Goal: Task Accomplishment & Management: Use online tool/utility

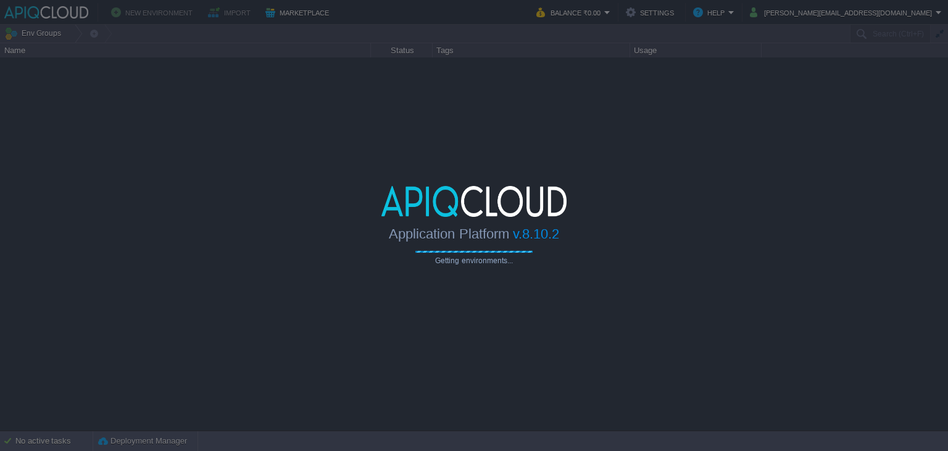
type input "Search (Ctrl+F)"
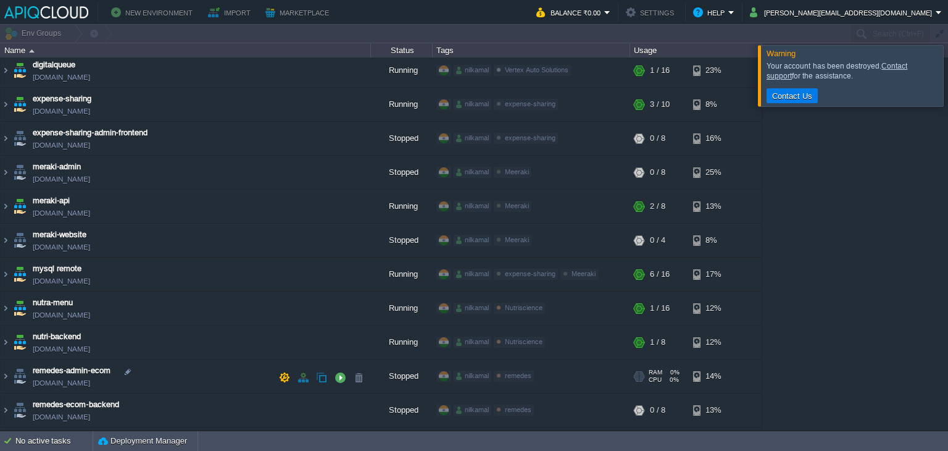
scroll to position [247, 0]
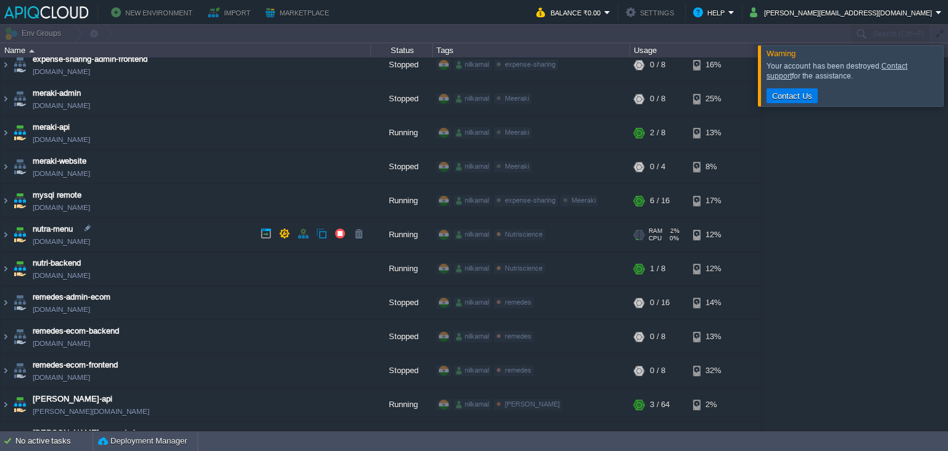
click at [154, 236] on td "nutra-menu [DOMAIN_NAME]" at bounding box center [186, 235] width 370 height 34
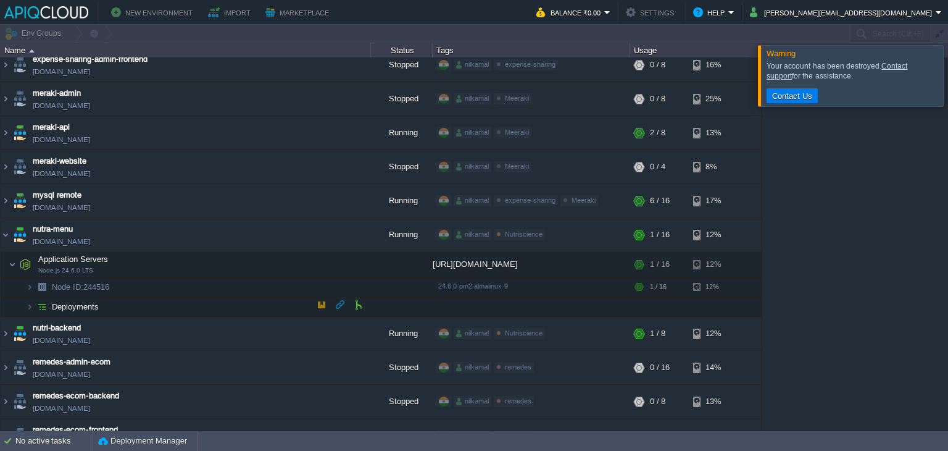
click at [86, 302] on span "Deployments" at bounding box center [76, 306] width 50 height 10
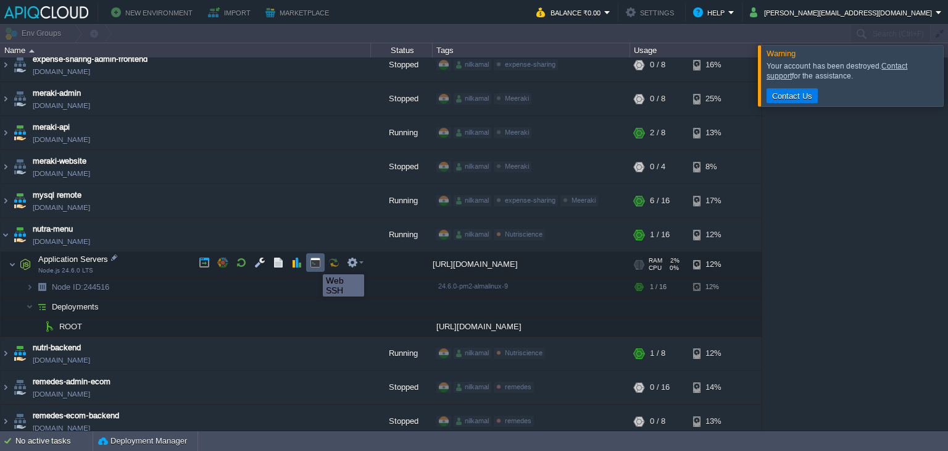
click at [314, 263] on button "button" at bounding box center [315, 262] width 11 height 11
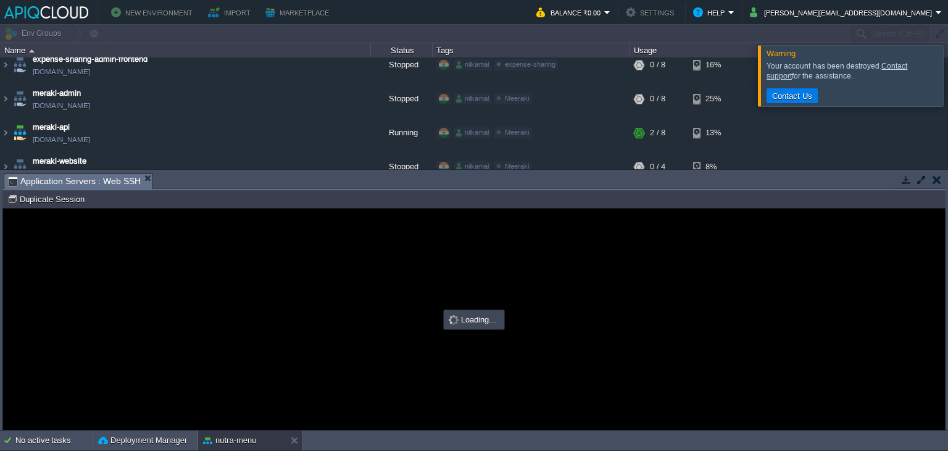
scroll to position [0, 0]
type input "#000000"
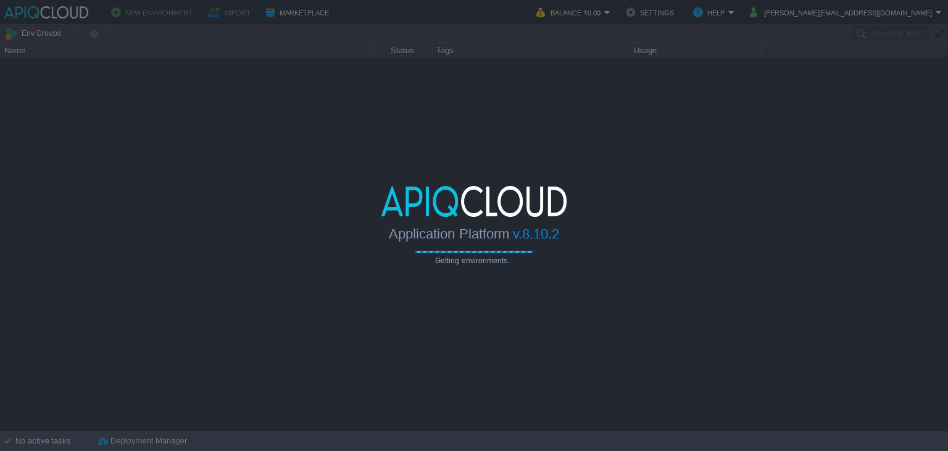
type input "Search (Ctrl+F)"
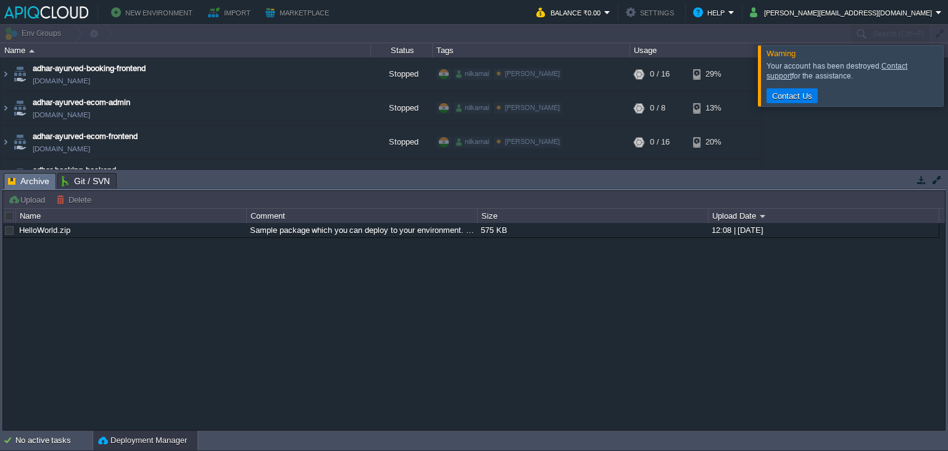
click at [923, 181] on button "button" at bounding box center [921, 179] width 11 height 11
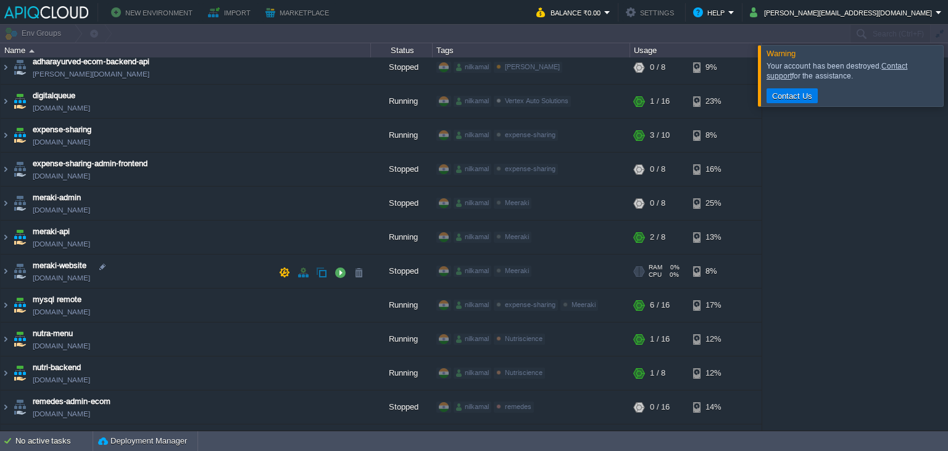
scroll to position [141, 0]
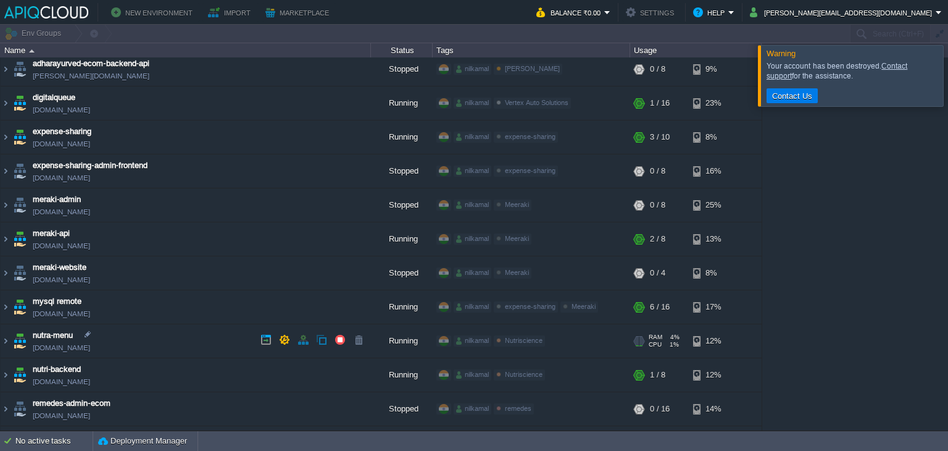
click at [207, 334] on td "nutra-menu [DOMAIN_NAME]" at bounding box center [186, 341] width 370 height 34
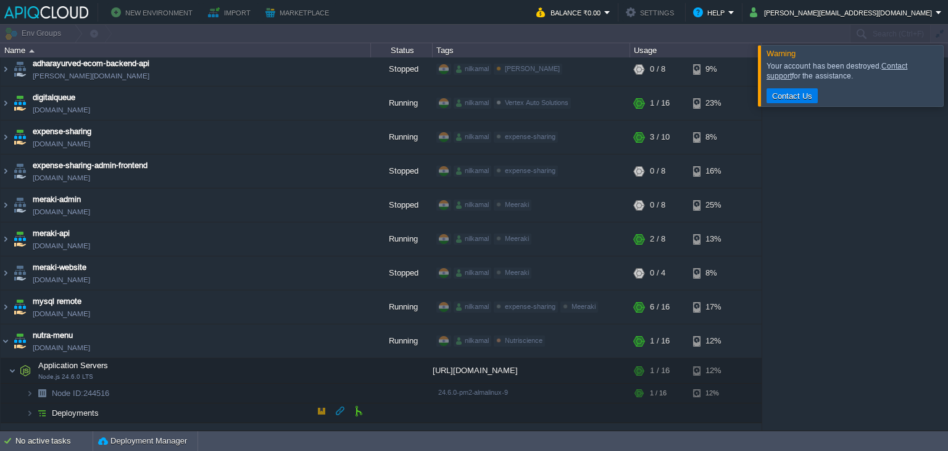
scroll to position [165, 0]
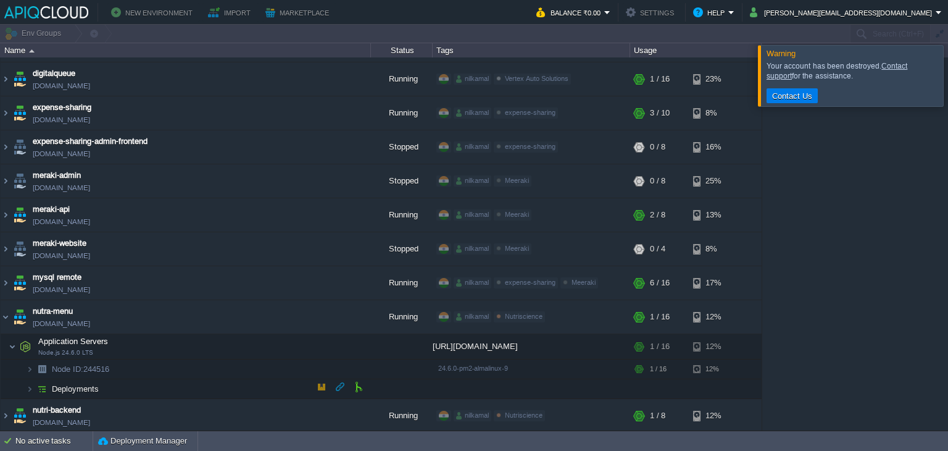
click at [105, 381] on td "Deployments" at bounding box center [186, 389] width 370 height 20
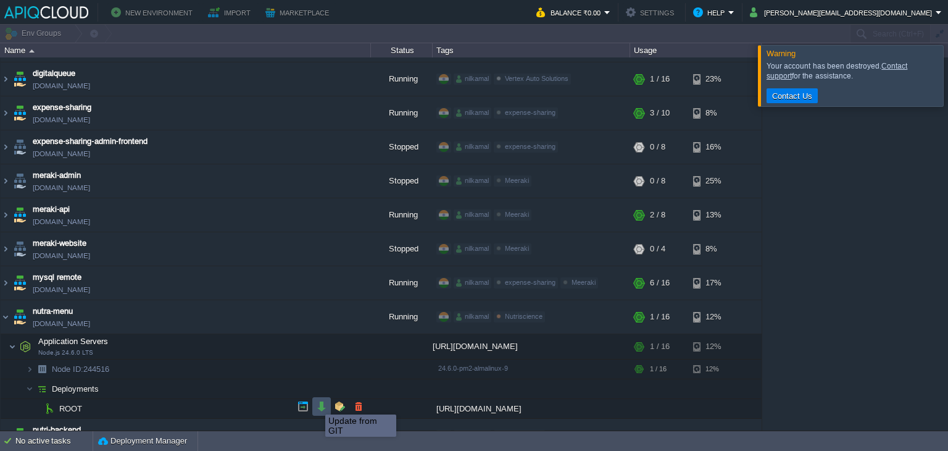
click at [319, 404] on button "button" at bounding box center [321, 406] width 11 height 11
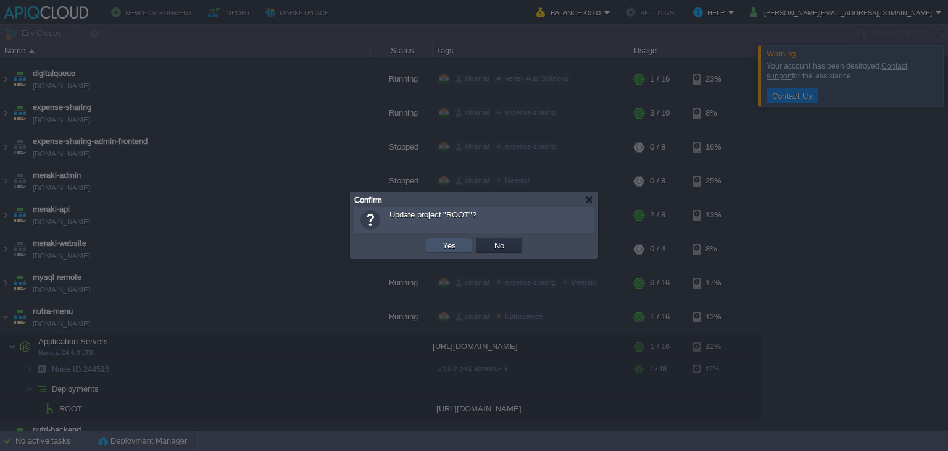
click at [444, 241] on button "Yes" at bounding box center [449, 245] width 21 height 11
